Goal: Information Seeking & Learning: Learn about a topic

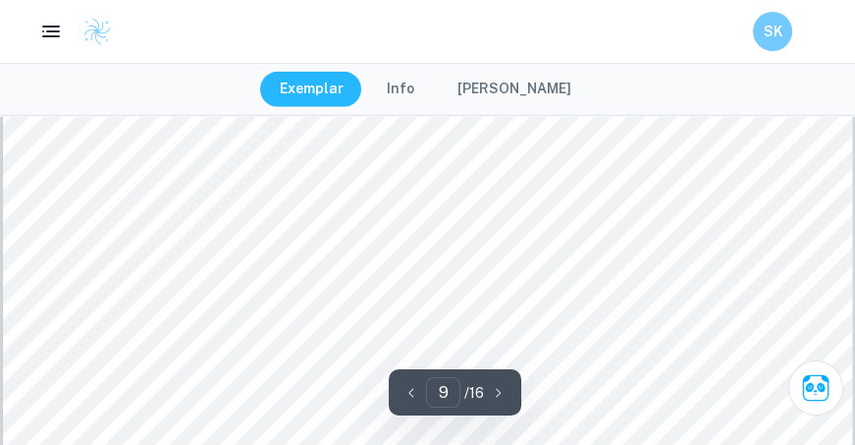
scroll to position [10268, 0]
type input "16"
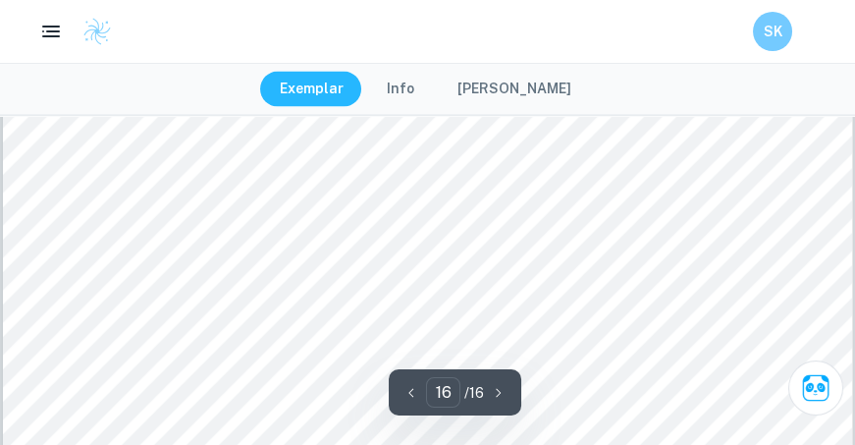
scroll to position [19586, 0]
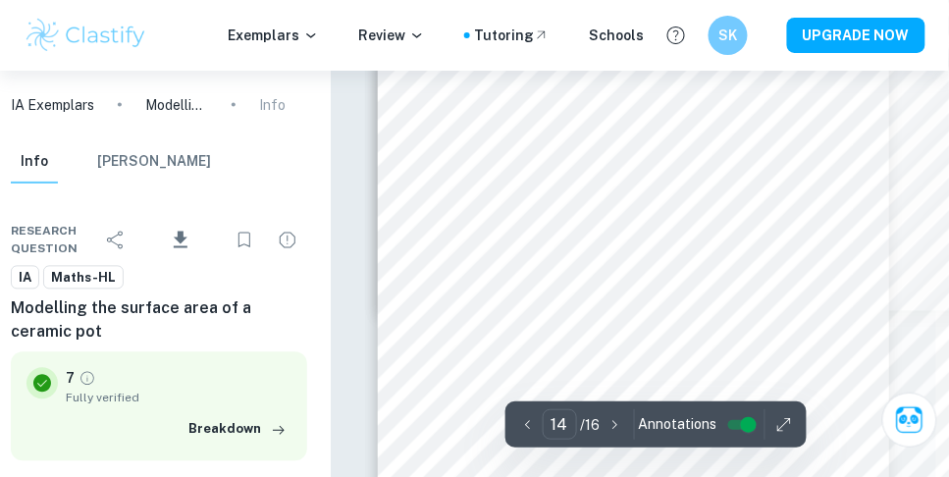
scroll to position [10055, 0]
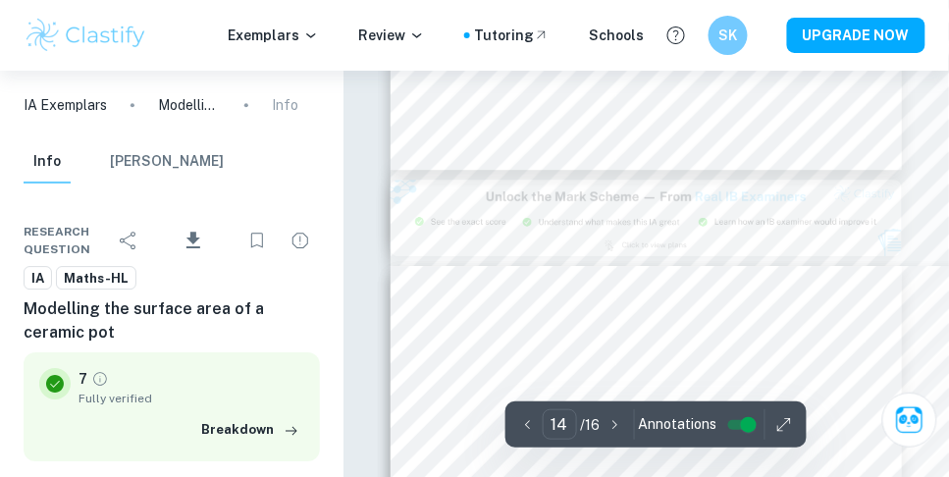
type input "15"
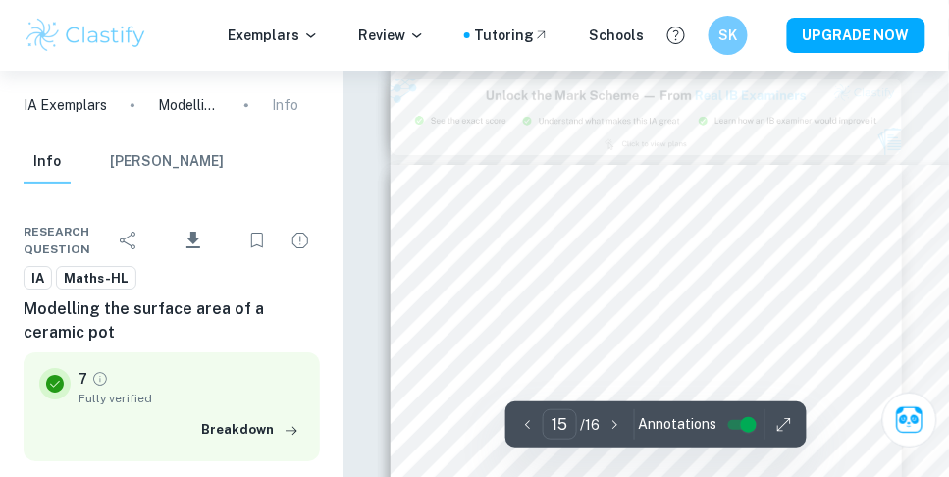
scroll to position [10564, 0]
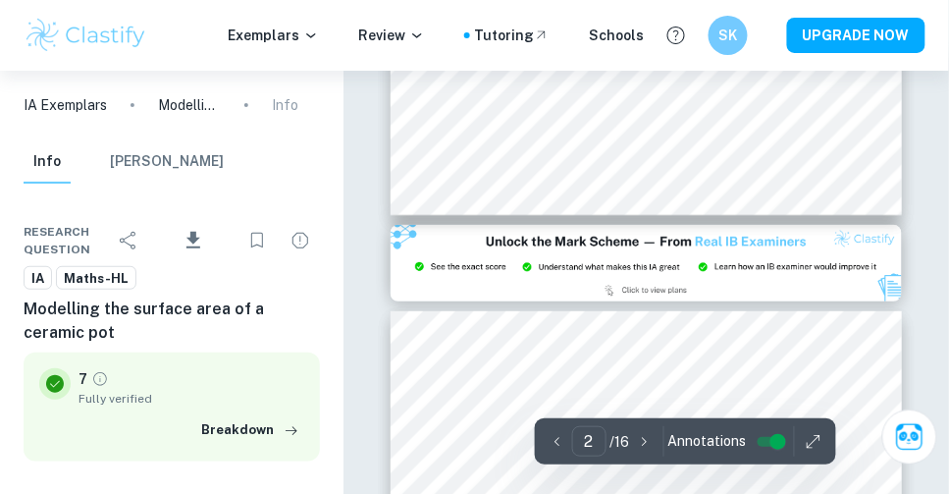
type input "3"
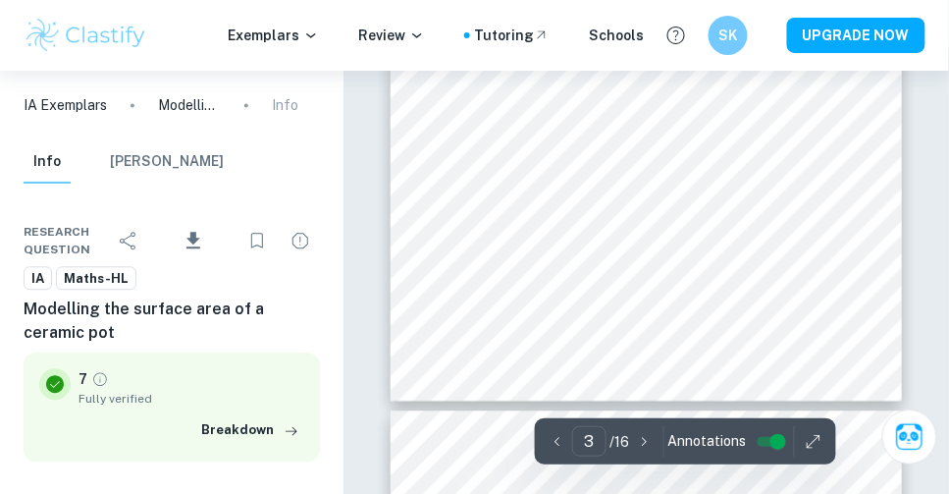
scroll to position [2055, 0]
